Goal: Information Seeking & Learning: Find specific fact

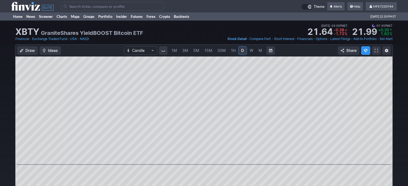
click at [117, 5] on input "Search" at bounding box center [112, 6] width 103 height 9
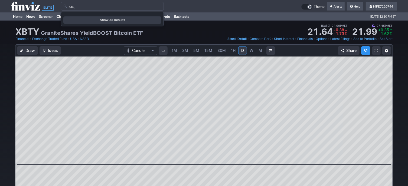
type input "с"
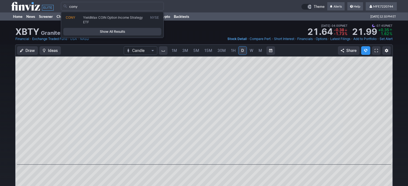
type input "cony"
click at [119, 33] on span "Show All Results" at bounding box center [112, 31] width 93 height 5
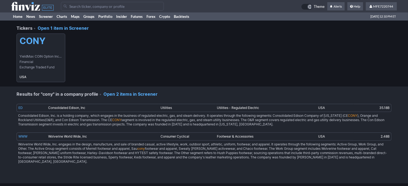
click at [41, 51] on link "CONY YieldMax COIN Option Income Strategy ETF Financial Exchange Traded Fund USA" at bounding box center [41, 58] width 49 height 49
